Goal: Task Accomplishment & Management: Manage account settings

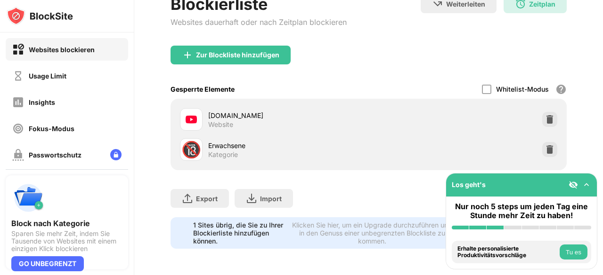
scroll to position [71, 0]
click at [41, 75] on div "Usage Limit" at bounding box center [48, 76] width 38 height 8
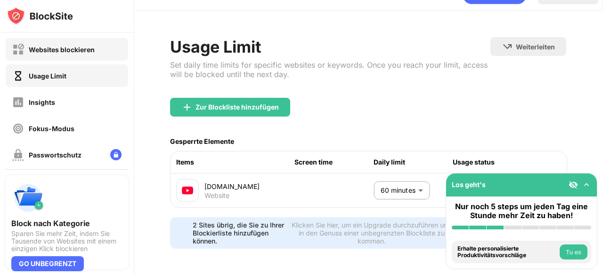
click at [29, 52] on div "Websites blockieren" at bounding box center [62, 50] width 66 height 8
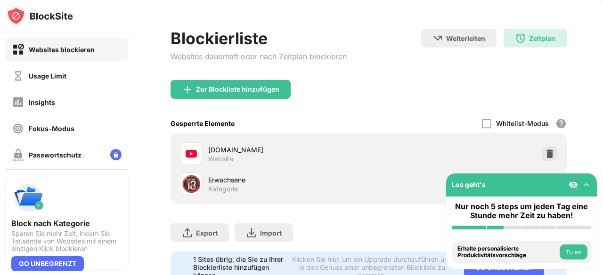
scroll to position [29, 0]
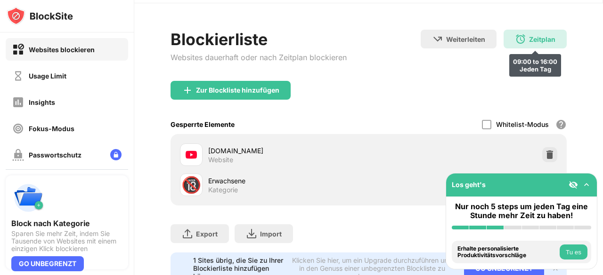
click at [532, 48] on div "Zeitplan 09:00 to 16:00 Jeden Tag" at bounding box center [534, 39] width 63 height 19
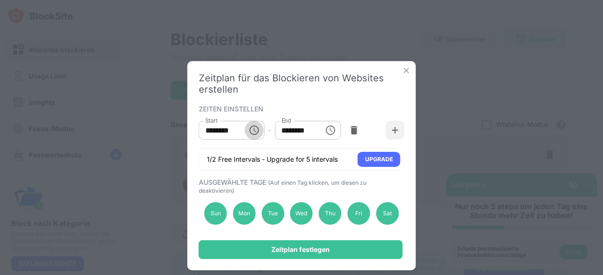
click at [252, 130] on icon "Choose time, selected time is 9:00 AM" at bounding box center [253, 130] width 11 height 11
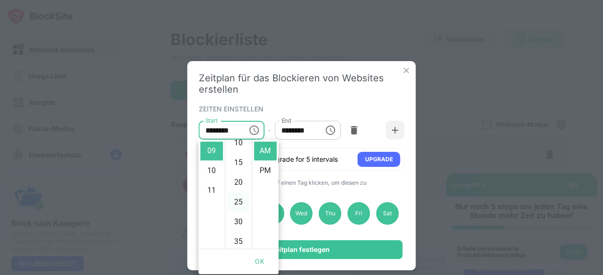
scroll to position [48, 0]
click at [238, 218] on li "30" at bounding box center [238, 221] width 23 height 19
type input "********"
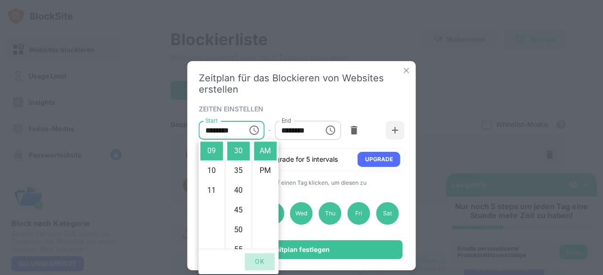
click at [253, 260] on button "OK" at bounding box center [259, 261] width 30 height 17
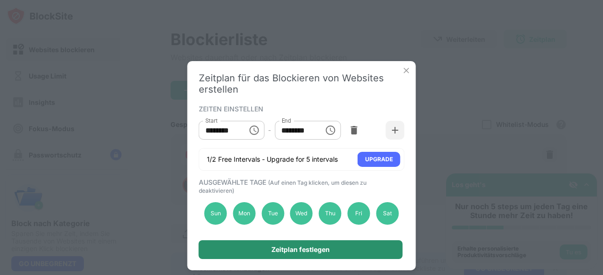
click at [296, 247] on div "Zeitplan festlegen" at bounding box center [300, 250] width 58 height 8
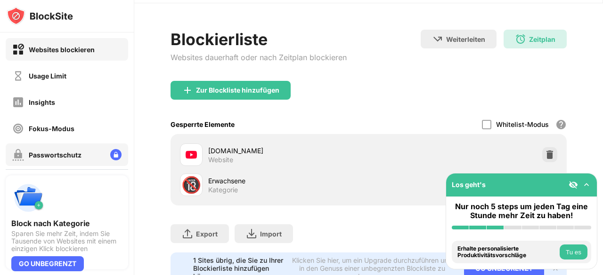
click at [53, 151] on div "Passwortschutz" at bounding box center [55, 155] width 53 height 8
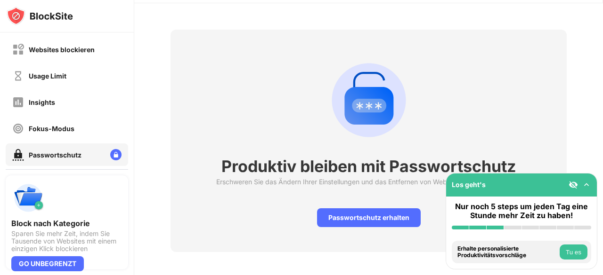
scroll to position [40, 0]
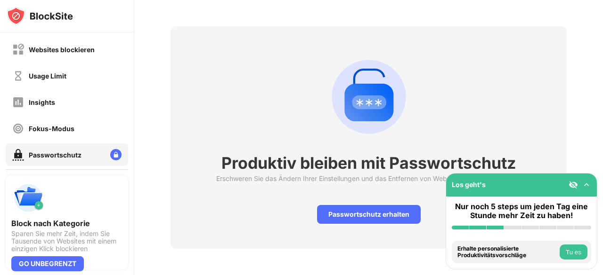
click at [587, 183] on img at bounding box center [585, 184] width 9 height 9
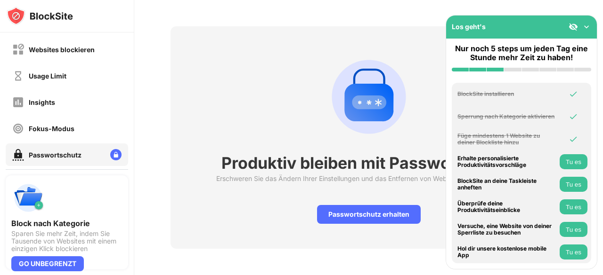
click at [583, 27] on img at bounding box center [585, 26] width 9 height 9
